Goal: Information Seeking & Learning: Find specific fact

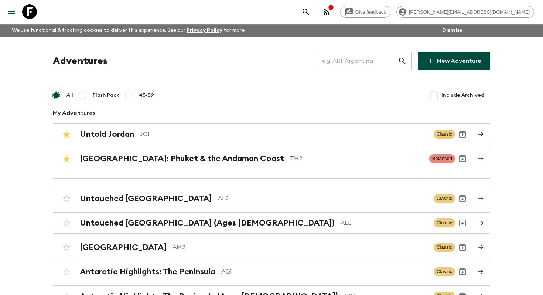
scroll to position [3269, 0]
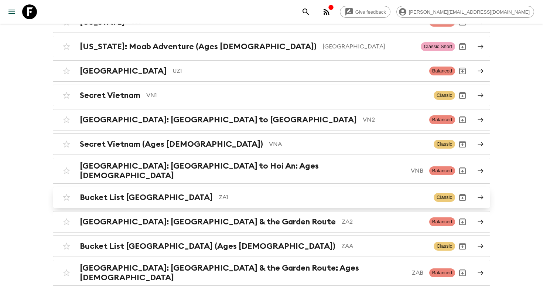
click at [226, 193] on p "ZA1" at bounding box center [323, 197] width 209 height 9
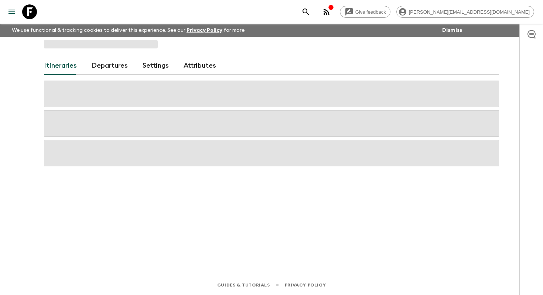
click at [226, 174] on div "Itineraries Departures Settings Attributes" at bounding box center [271, 145] width 473 height 217
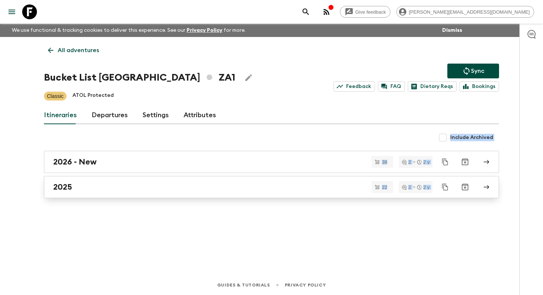
click at [178, 193] on link "2025" at bounding box center [271, 187] width 455 height 22
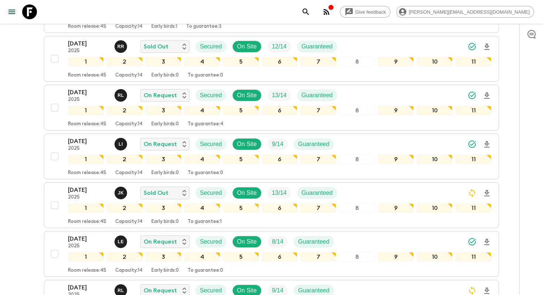
scroll to position [282, 0]
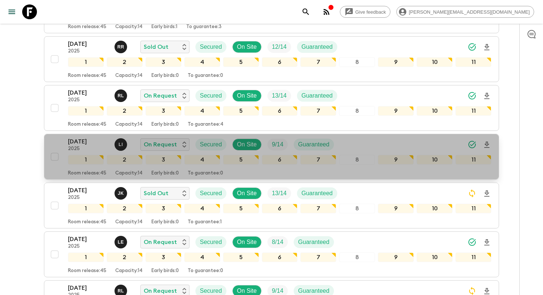
click at [85, 137] on p "[DATE]" at bounding box center [88, 141] width 41 height 9
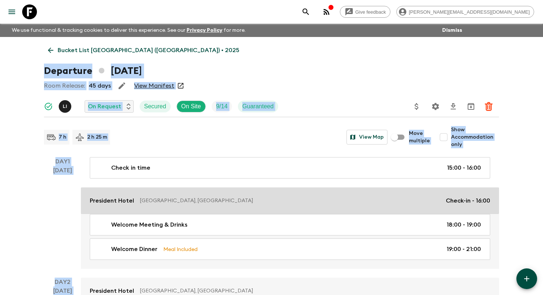
click at [157, 199] on p "[GEOGRAPHIC_DATA], [GEOGRAPHIC_DATA]" at bounding box center [290, 200] width 300 height 7
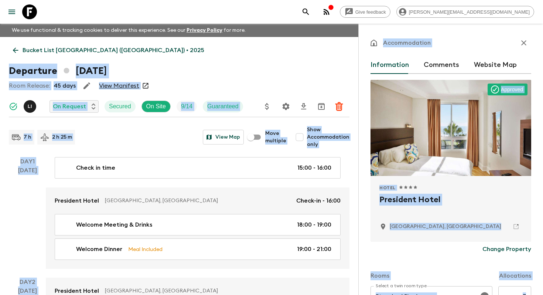
click at [413, 203] on h2 "President Hotel" at bounding box center [450, 205] width 143 height 24
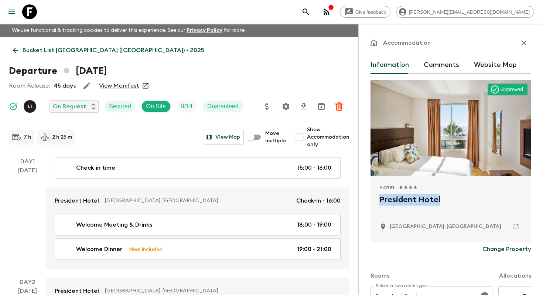
drag, startPoint x: 442, startPoint y: 197, endPoint x: 379, endPoint y: 198, distance: 62.8
click at [379, 198] on h2 "President Hotel" at bounding box center [450, 205] width 143 height 24
copy h2 "President Hotel"
